Goal: Transaction & Acquisition: Purchase product/service

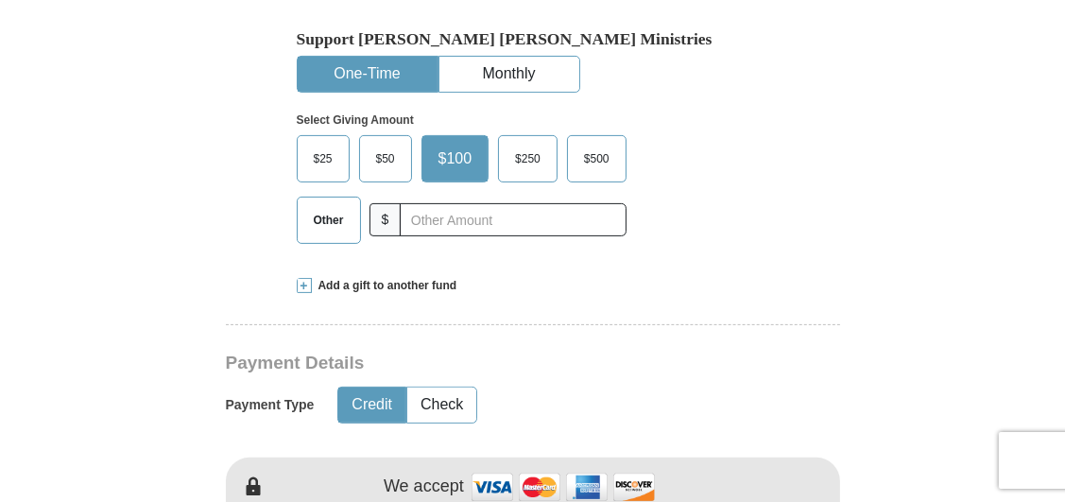
scroll to position [567, 0]
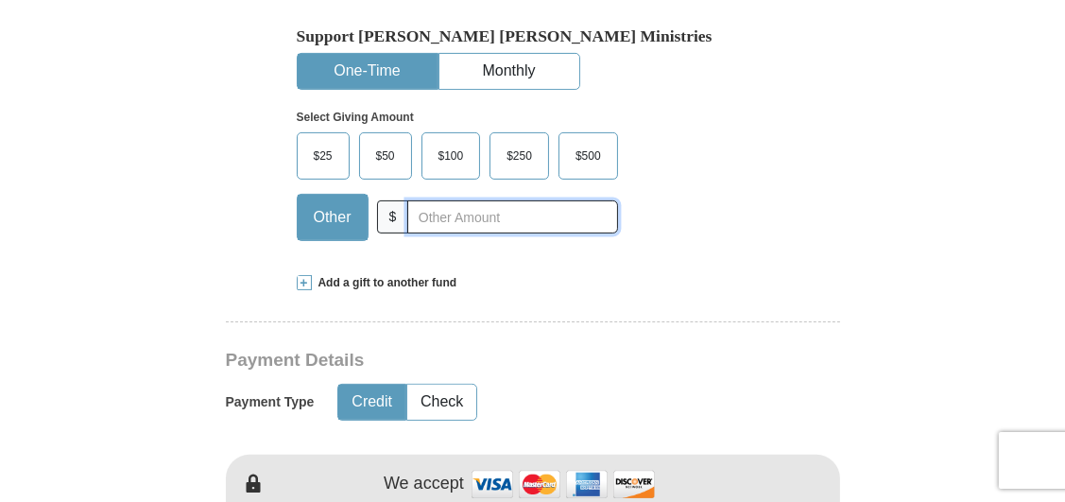
click at [501, 215] on input "text" at bounding box center [512, 216] width 210 height 33
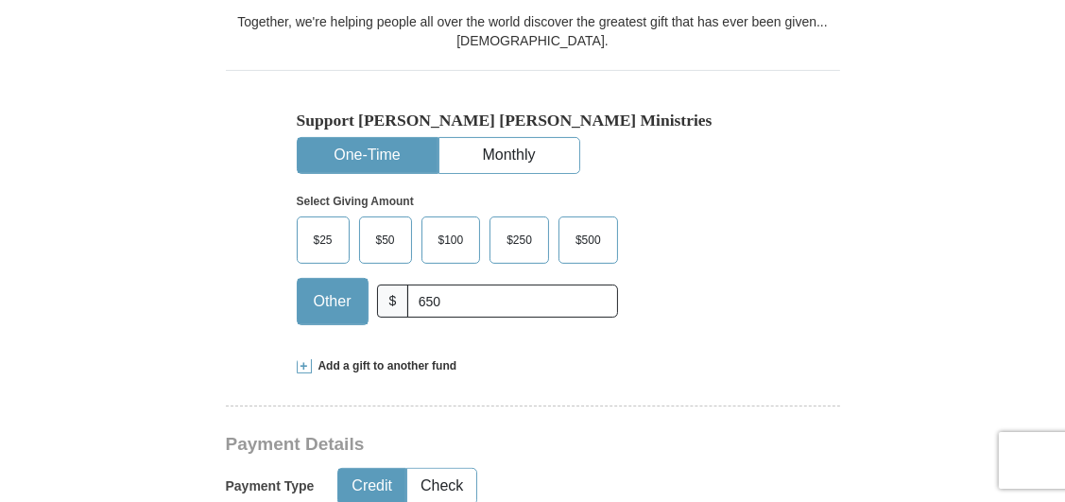
scroll to position [473, 0]
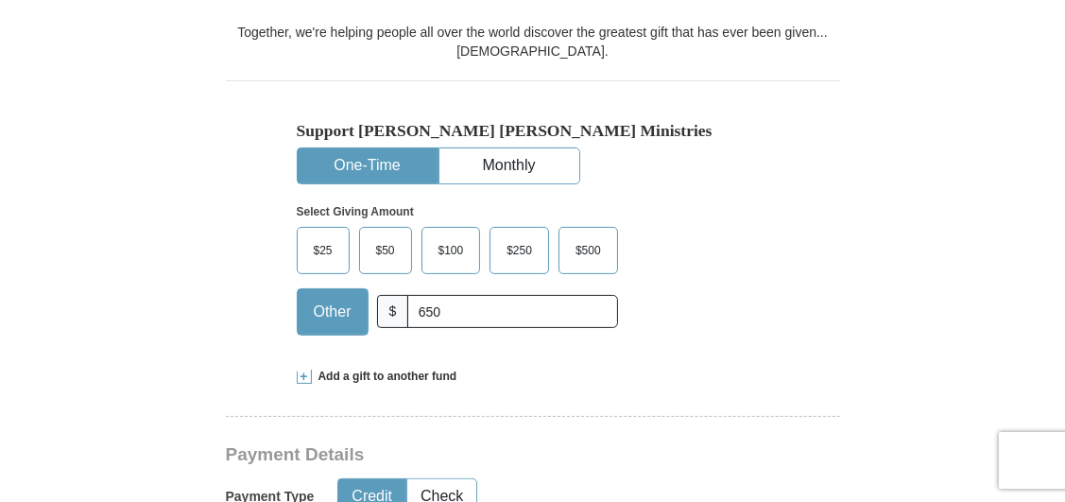
click at [339, 318] on span "Other" at bounding box center [332, 312] width 57 height 28
click at [0, 0] on input "Other" at bounding box center [0, 0] width 0 height 0
type input "6"
click at [303, 378] on span at bounding box center [304, 376] width 15 height 15
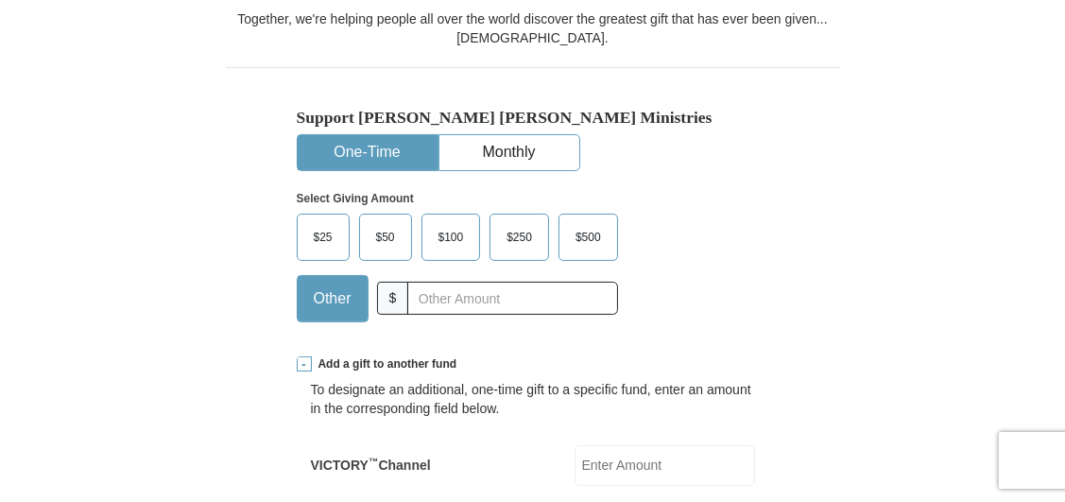
scroll to position [515, 0]
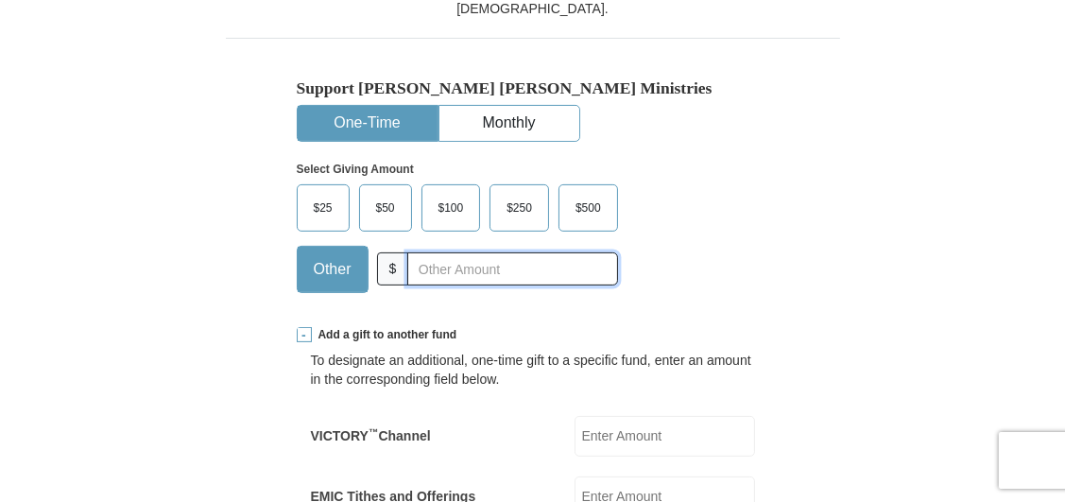
click at [522, 268] on input "text" at bounding box center [512, 268] width 210 height 33
type input "650"
click at [686, 272] on div "$25 $50 $100 $250 $500 $" at bounding box center [493, 245] width 392 height 123
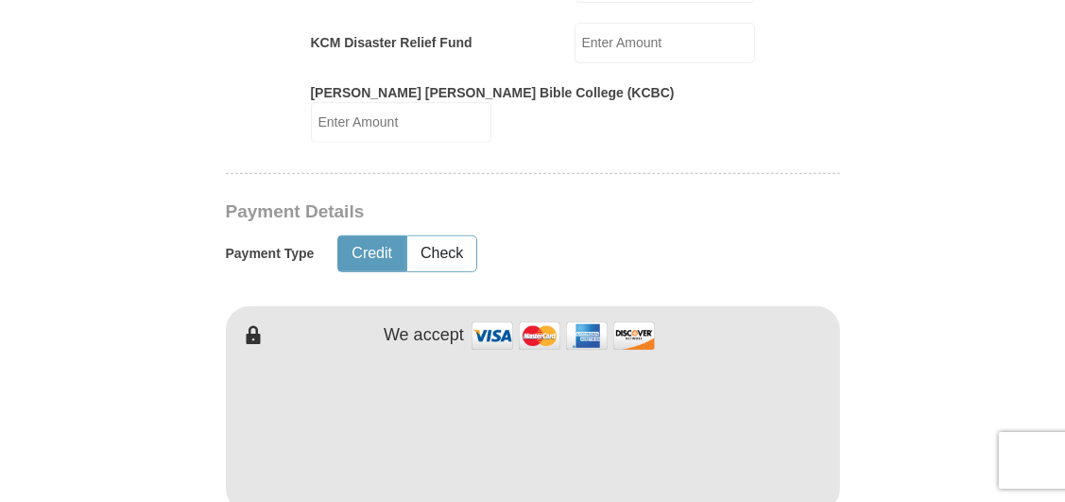
scroll to position [1068, 0]
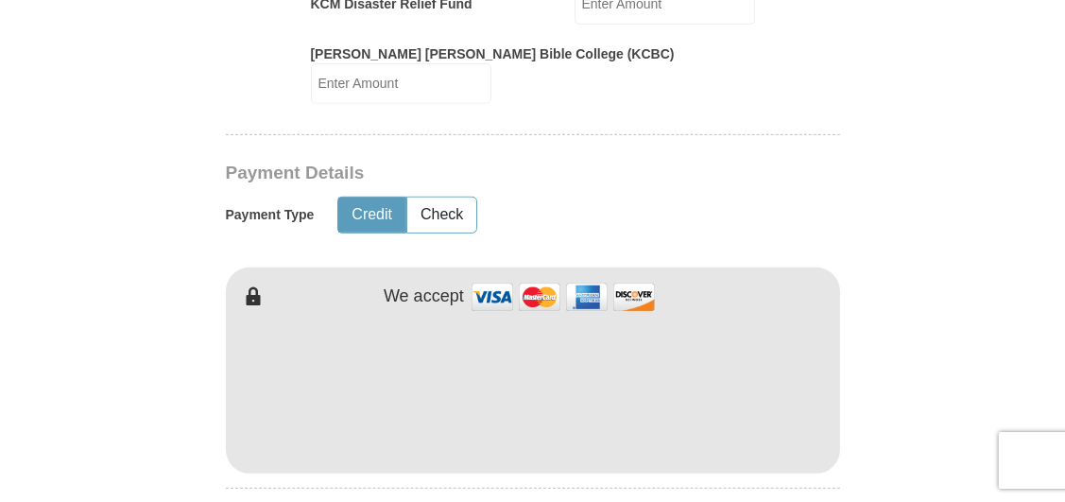
click at [962, 329] on form "Already have an account? Sign in for faster giving. Don't have an account? Crea…" at bounding box center [533, 299] width 888 height 2583
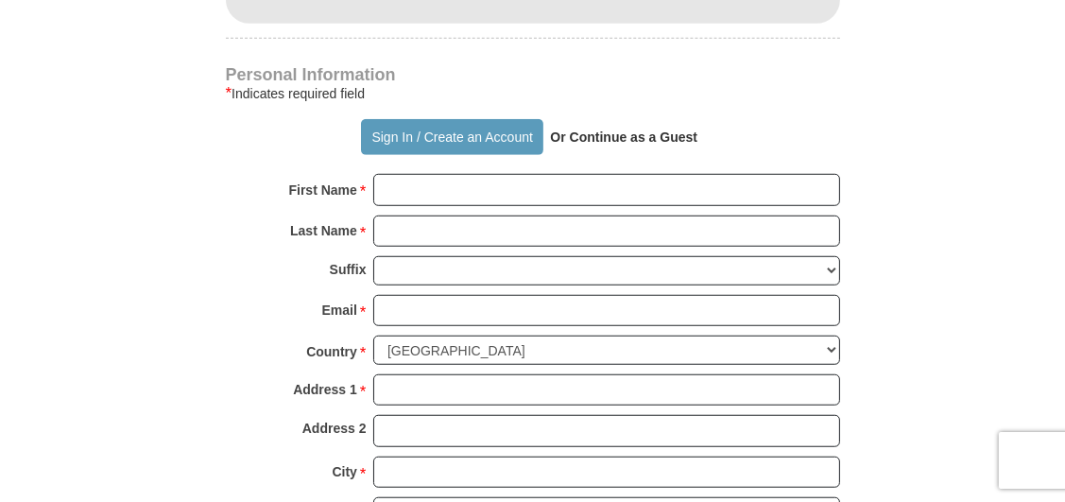
scroll to position [1522, 0]
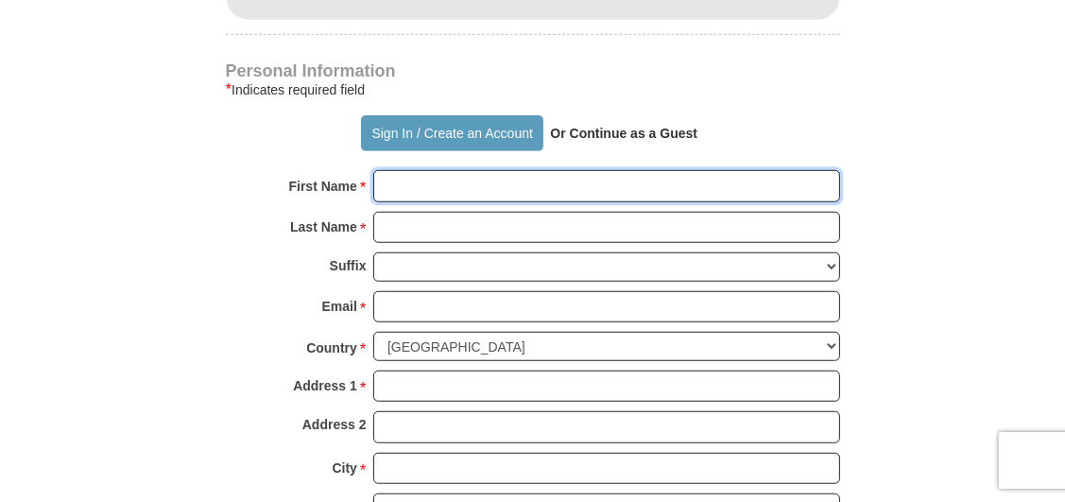
click at [485, 175] on input "First Name *" at bounding box center [606, 186] width 467 height 32
type input "Mandy"
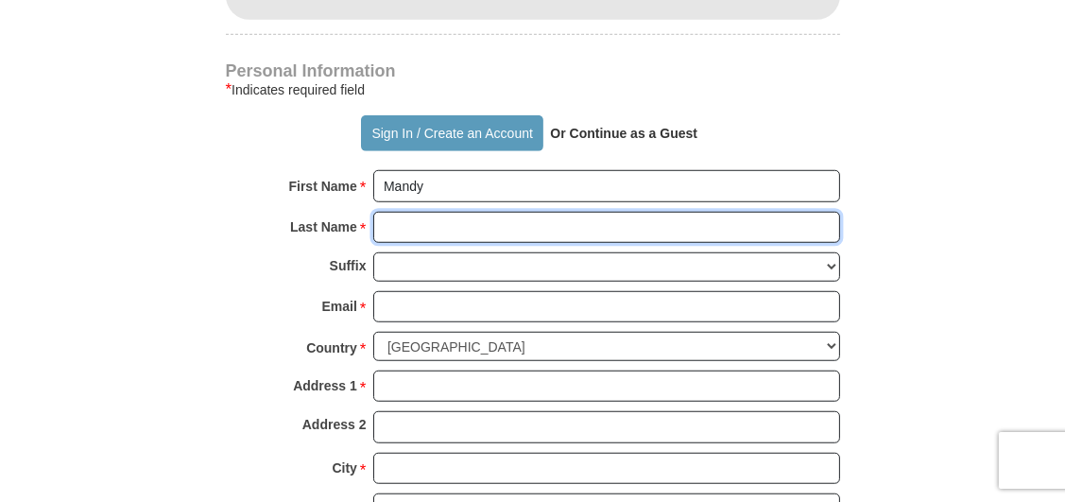
type input "Lai"
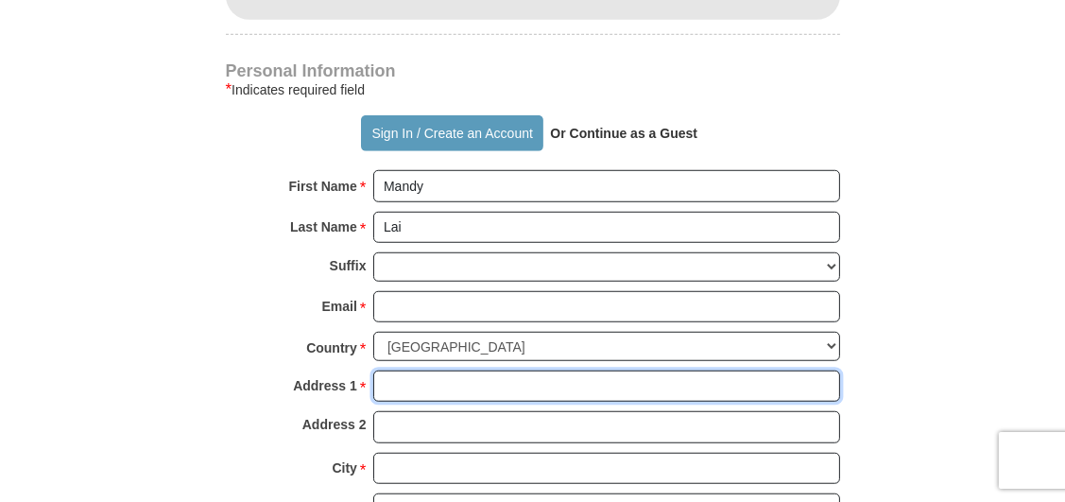
type input "[STREET_ADDRESS][PERSON_NAME],"
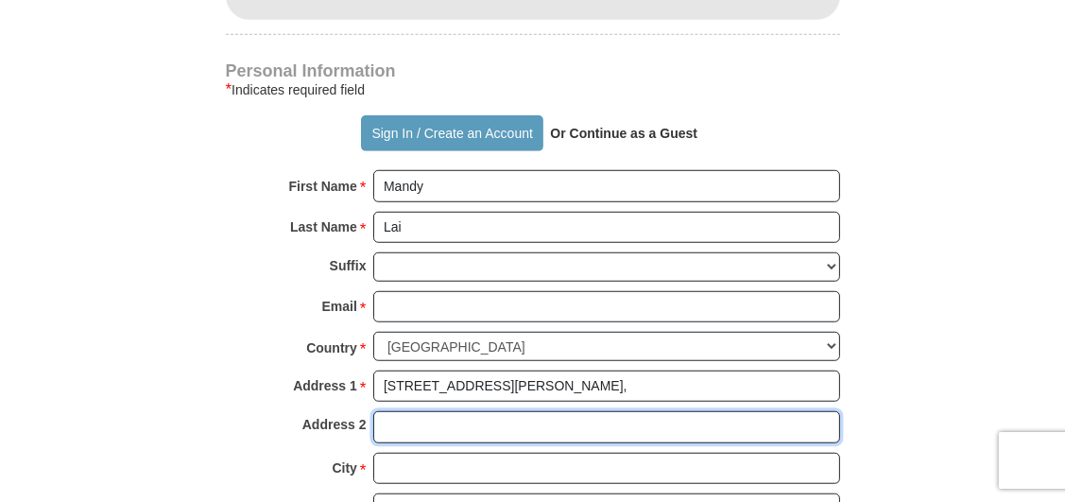
type input "[STREET_ADDRESS][PERSON_NAME],"
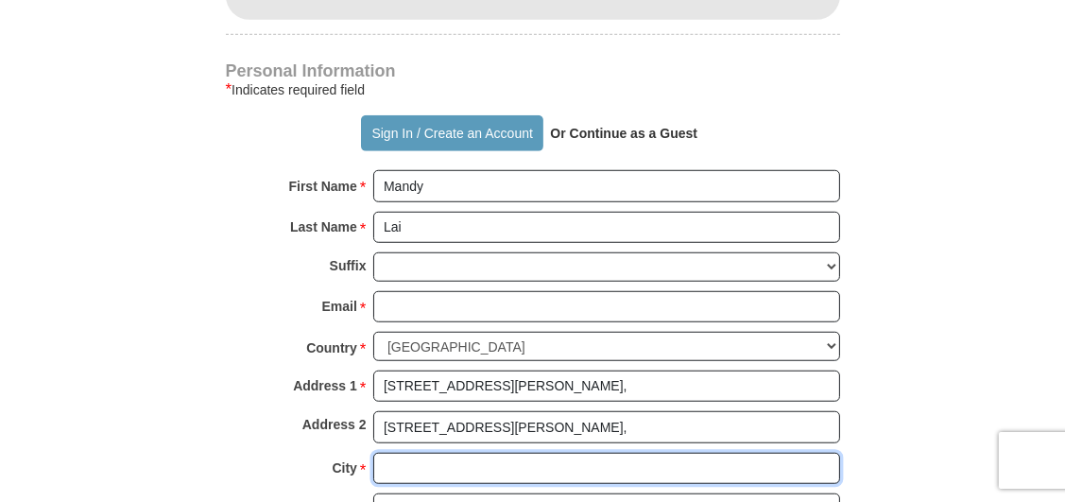
type input "San Dimas"
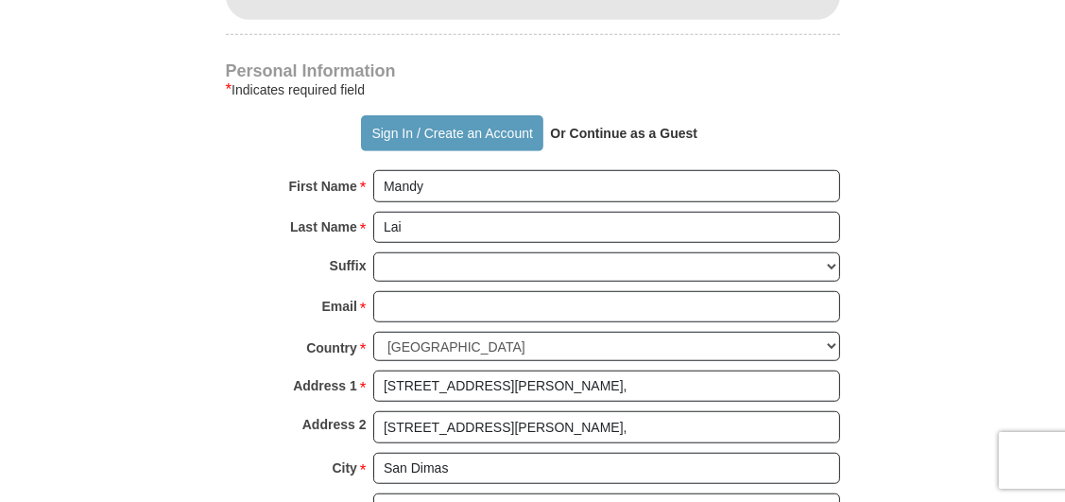
type input "91773"
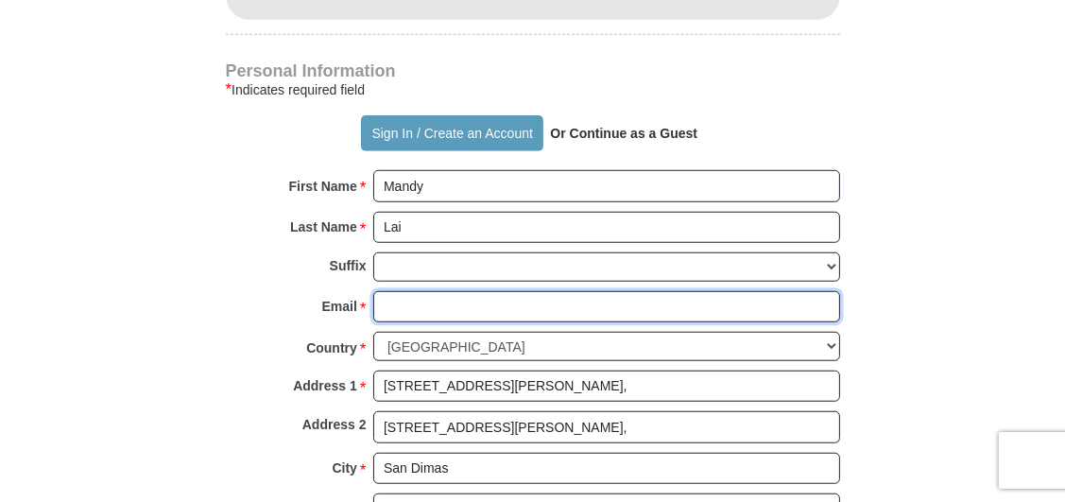
click at [494, 291] on input "Email *" at bounding box center [606, 307] width 467 height 32
type input "[EMAIL_ADDRESS][DOMAIN_NAME]"
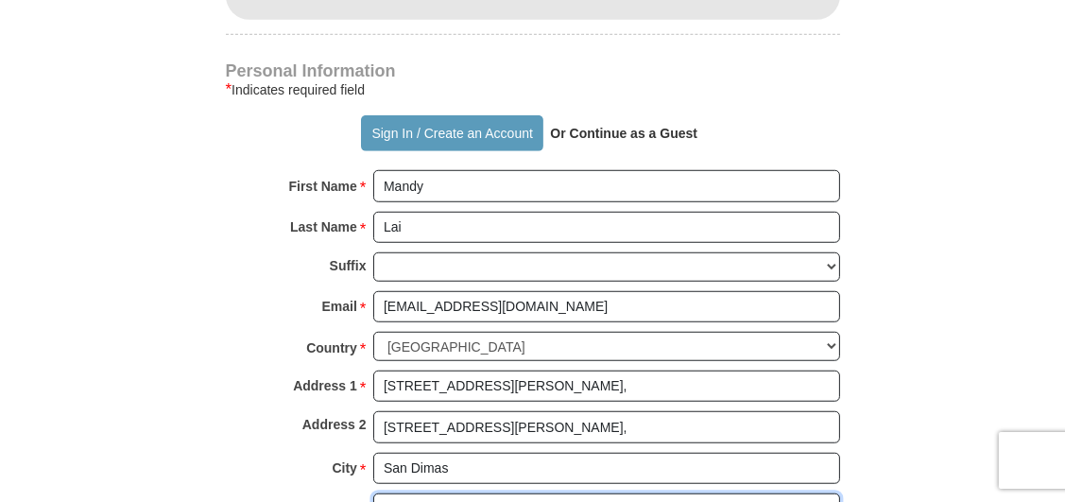
select select "CA"
type input "6264285641"
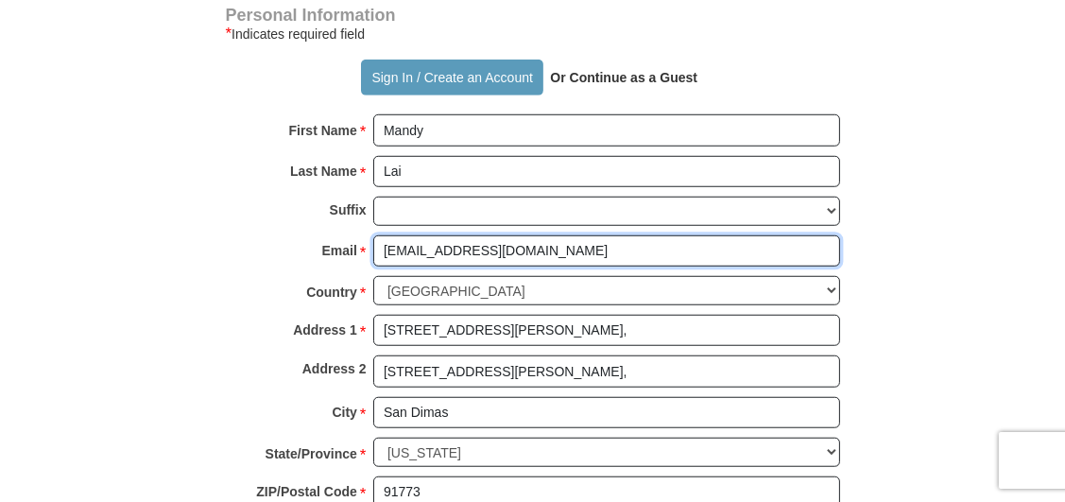
scroll to position [1594, 0]
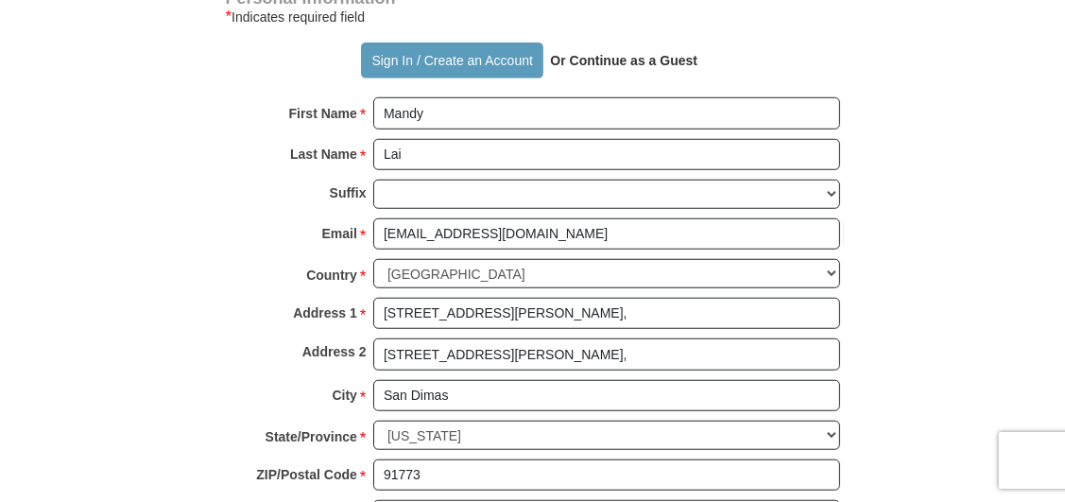
click at [617, 346] on div "Address 2 [STREET_ADDRESS][PERSON_NAME]," at bounding box center [533, 359] width 614 height 42
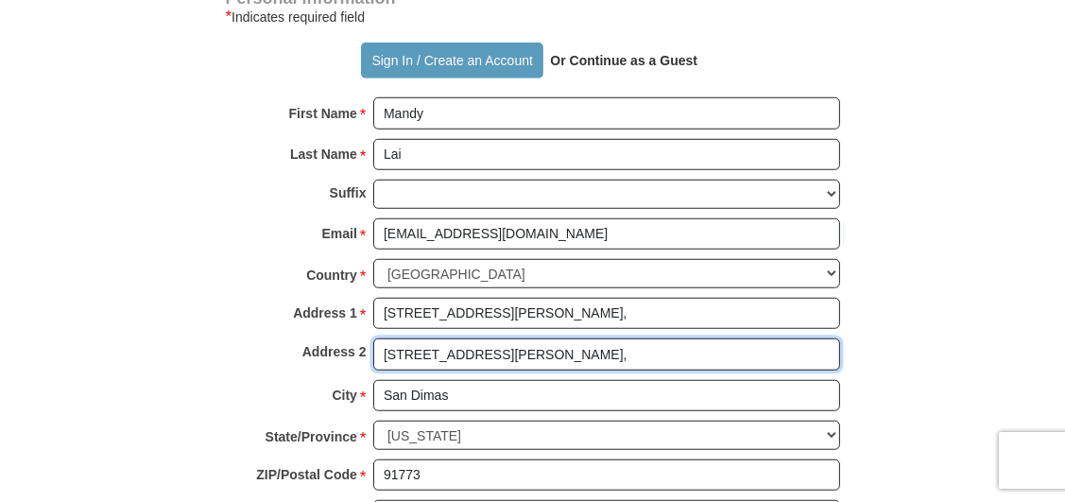
click at [563, 338] on input "[STREET_ADDRESS][PERSON_NAME]," at bounding box center [606, 354] width 467 height 32
type input "1"
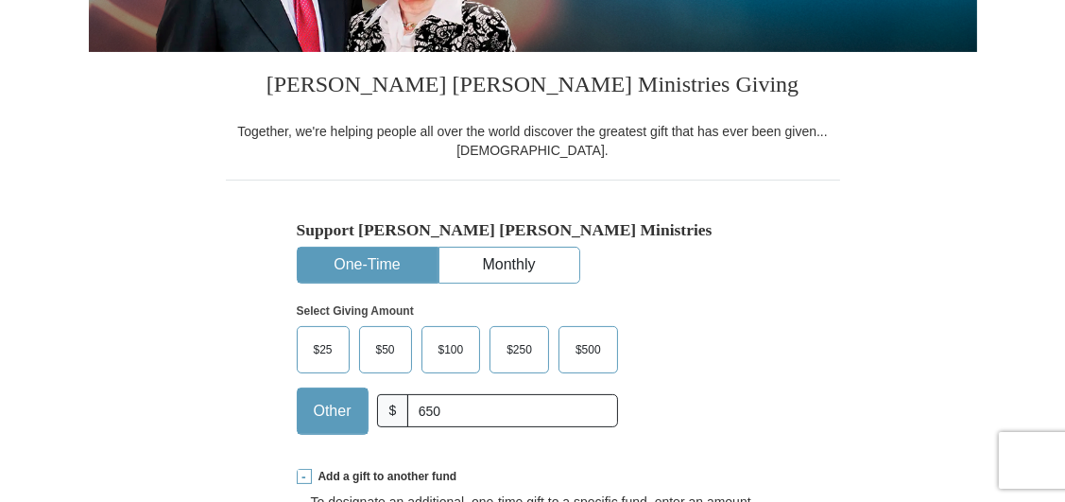
scroll to position [373, 0]
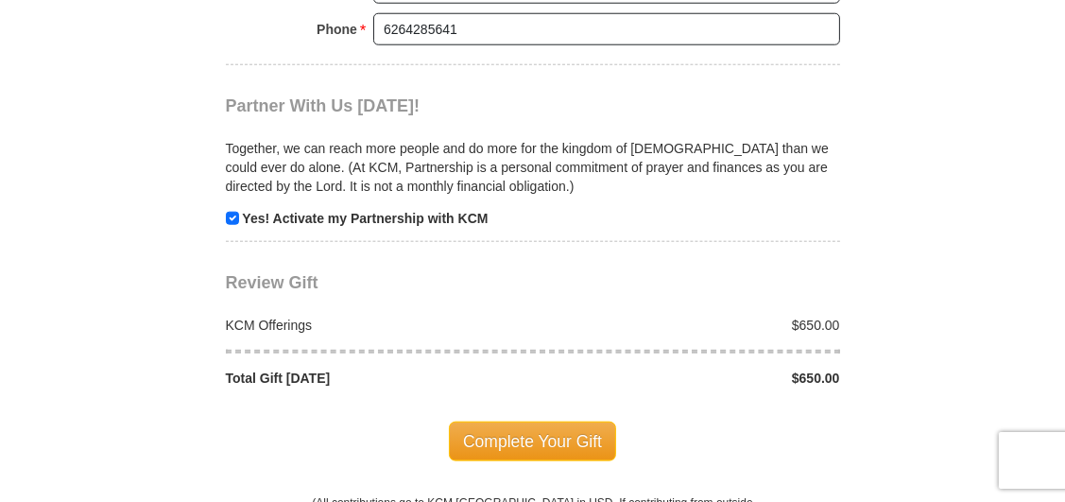
scroll to position [2091, 0]
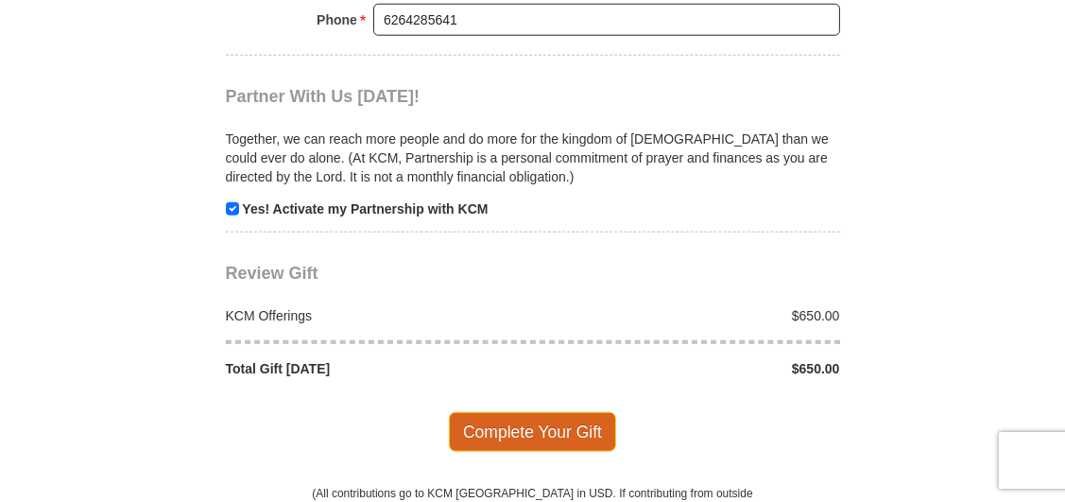
click at [538, 412] on span "Complete Your Gift" at bounding box center [532, 432] width 167 height 40
